Goal: Transaction & Acquisition: Purchase product/service

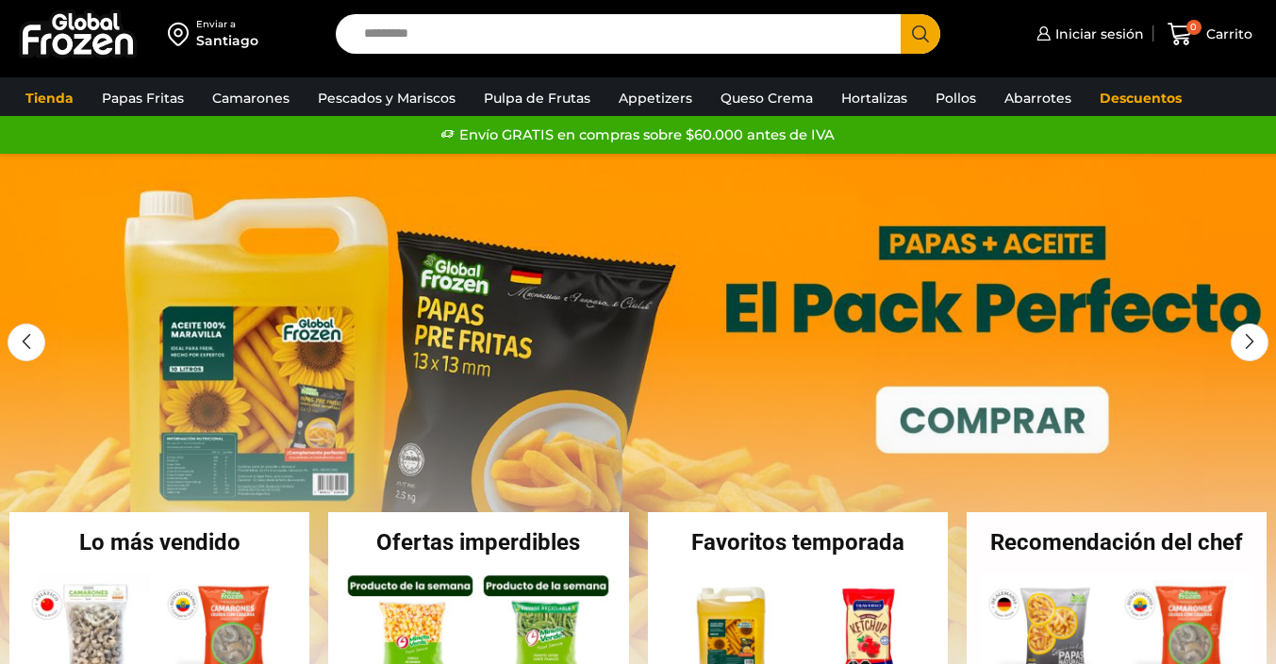
click at [480, 32] on input "Search input" at bounding box center [624, 34] width 538 height 40
type input "******"
click at [901, 14] on button "Search" at bounding box center [921, 34] width 40 height 40
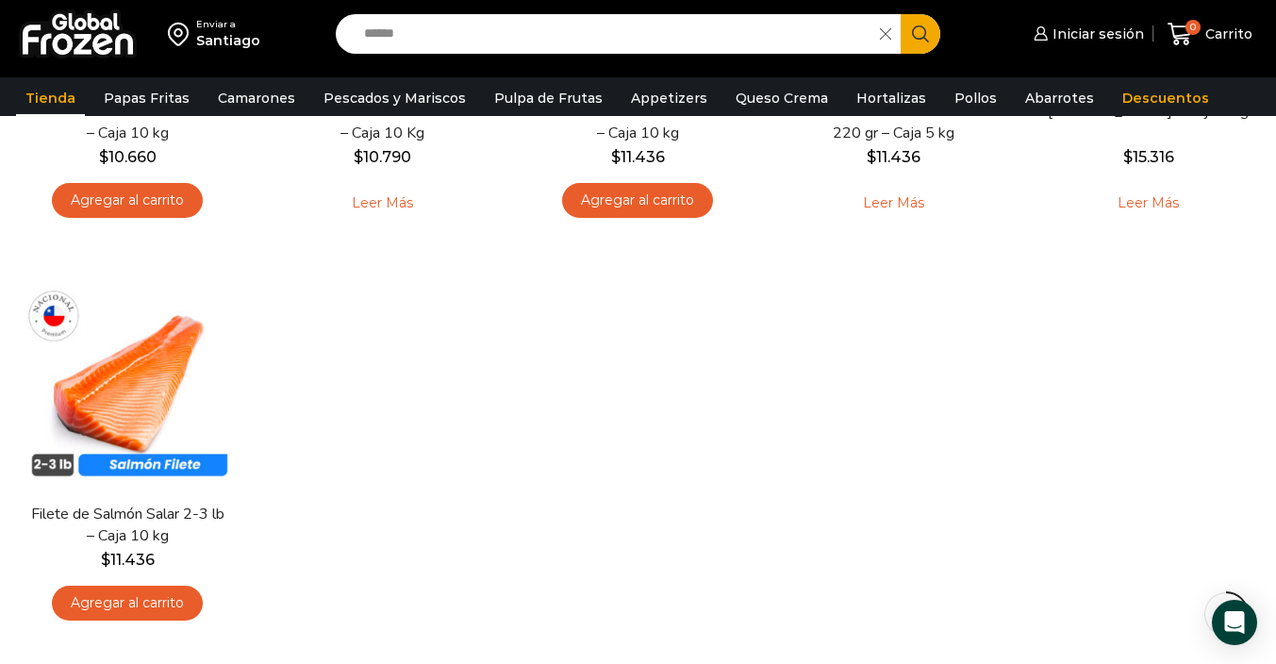
scroll to position [494, 0]
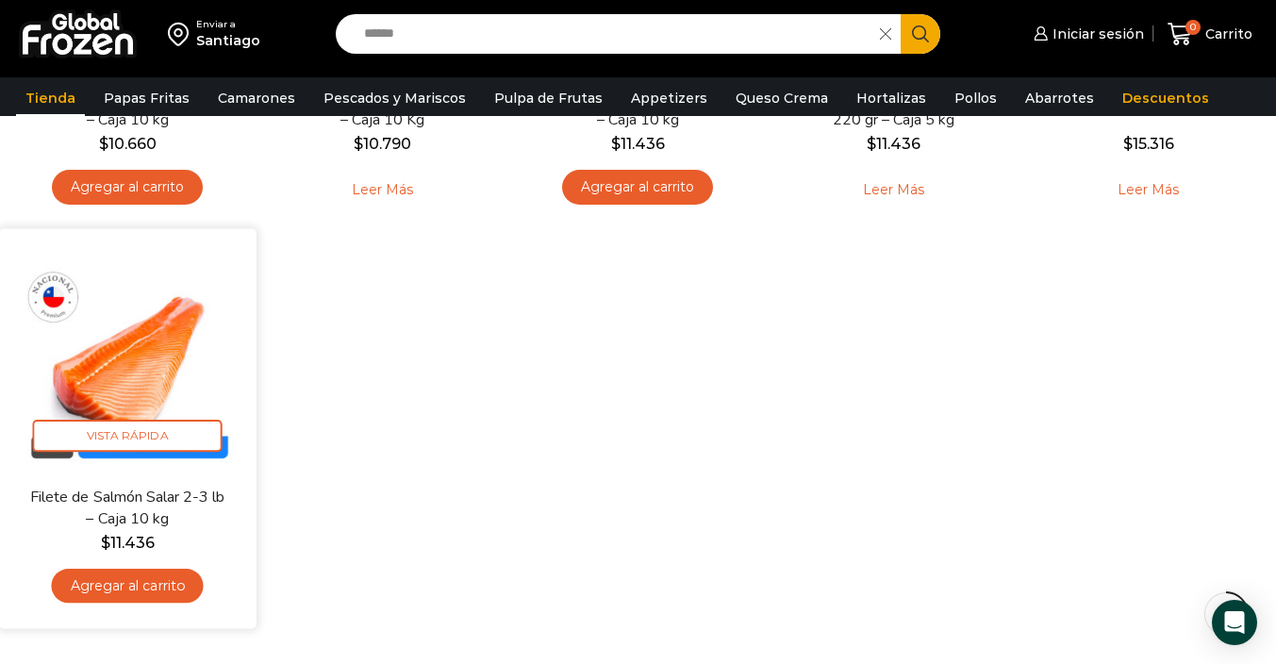
click at [169, 368] on img at bounding box center [127, 357] width 228 height 228
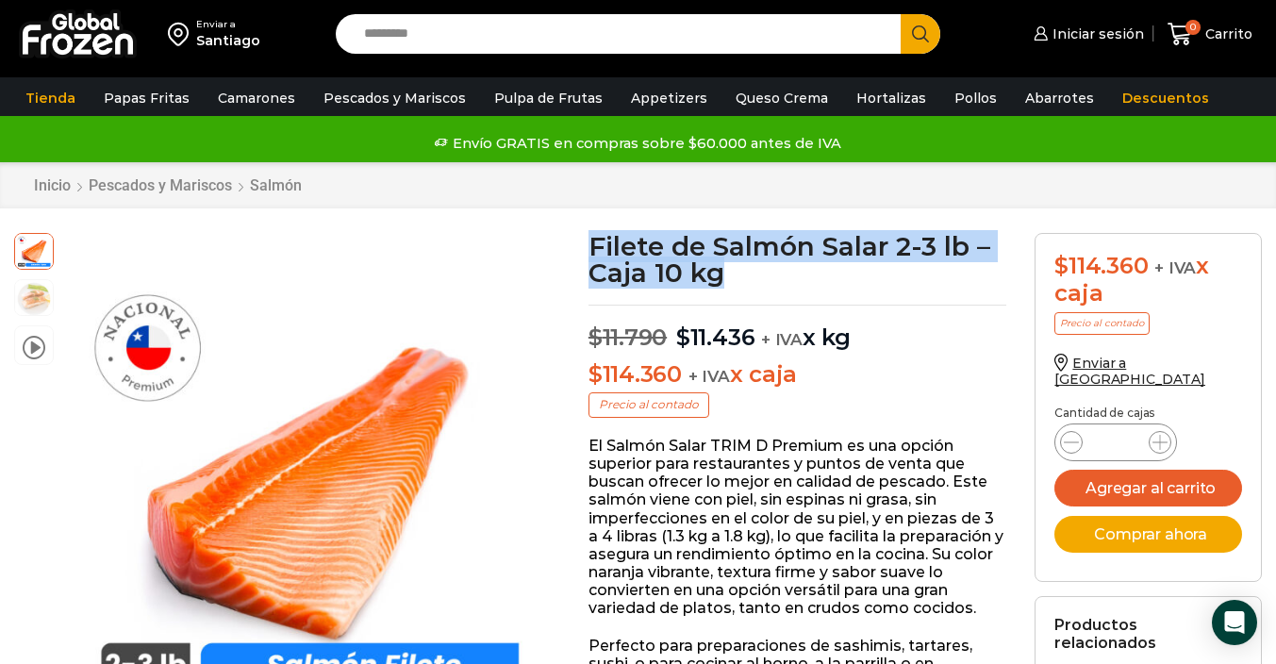
drag, startPoint x: 0, startPoint y: 0, endPoint x: 976, endPoint y: 284, distance: 1016.7
click at [976, 284] on h1 "Filete de Salmón Salar 2-3 lb – Caja 10 kg" at bounding box center [798, 259] width 419 height 53
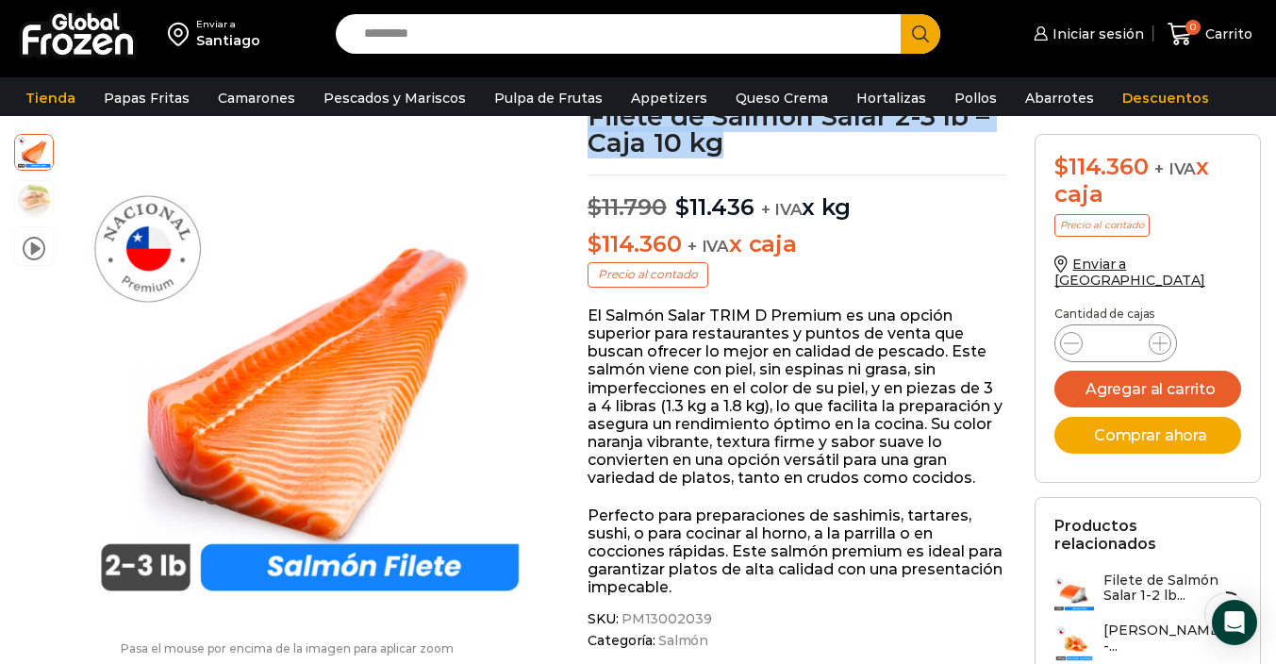
scroll to position [130, 0]
